Goal: Transaction & Acquisition: Purchase product/service

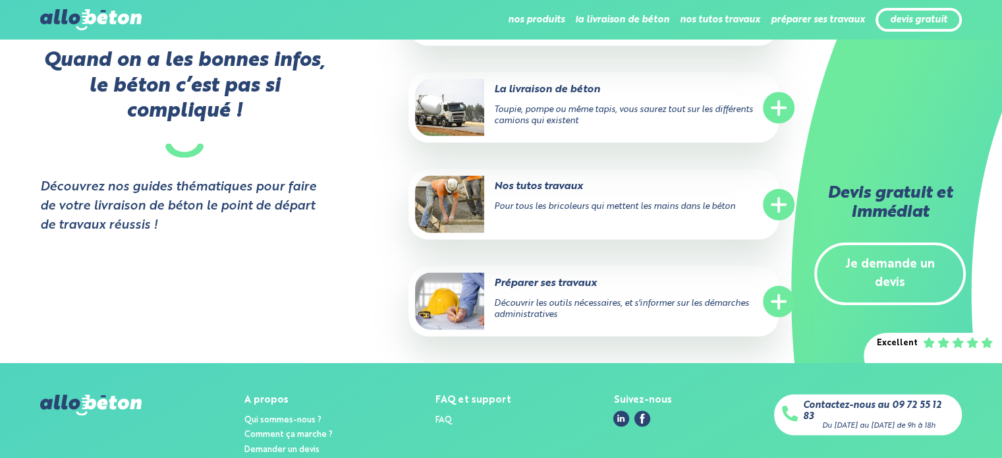
scroll to position [2586, 0]
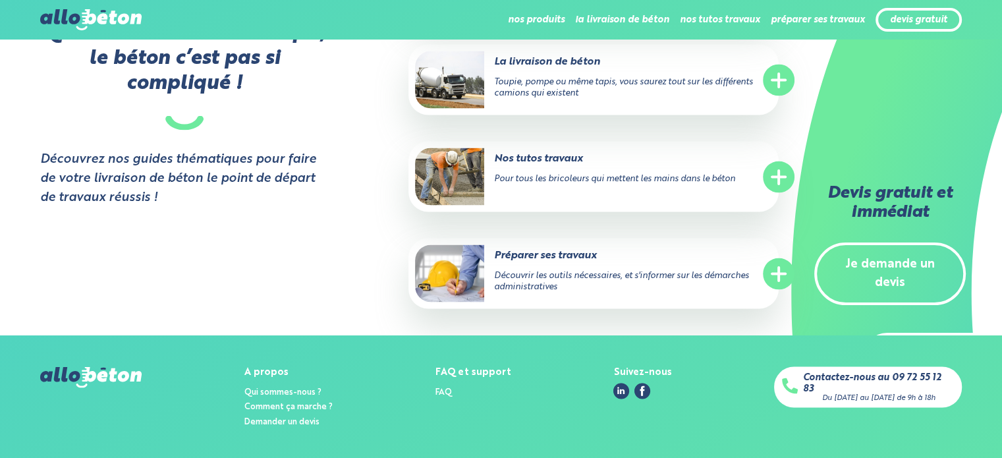
click at [775, 92] on circle at bounding box center [779, 81] width 32 height 32
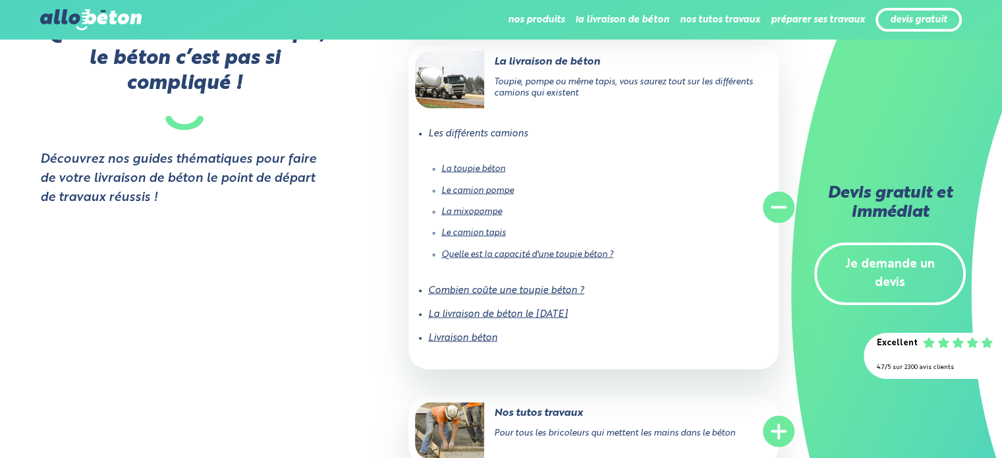
click at [483, 173] on link "La toupie béton" at bounding box center [473, 169] width 64 height 9
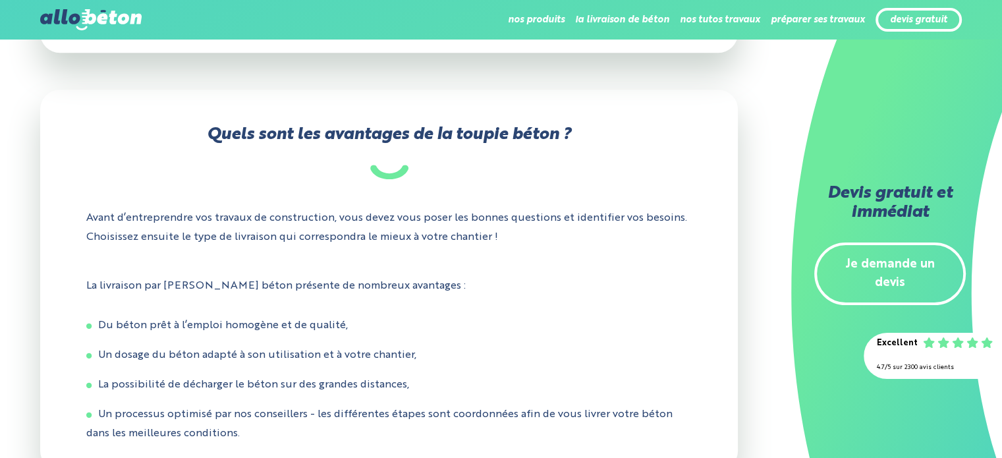
scroll to position [1120, 0]
